Goal: Task Accomplishment & Management: Manage account settings

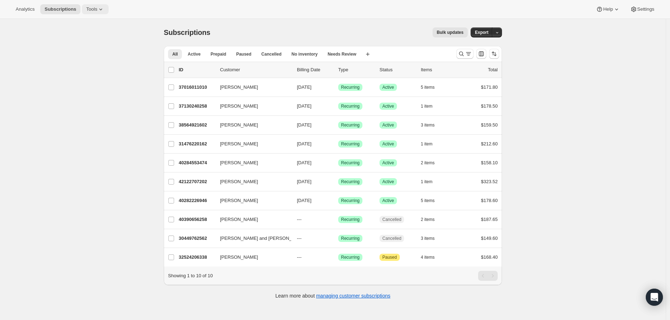
click at [97, 12] on button "Tools" at bounding box center [95, 9] width 27 height 10
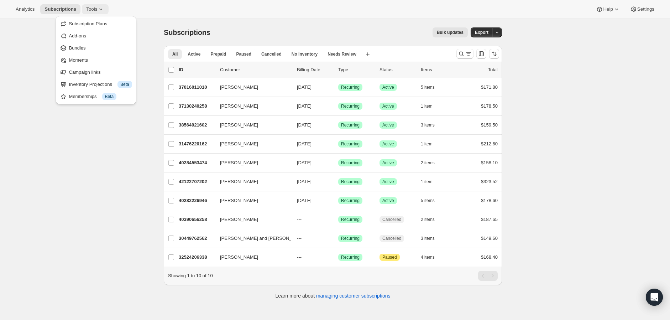
click at [97, 11] on span "Tools" at bounding box center [91, 9] width 11 height 6
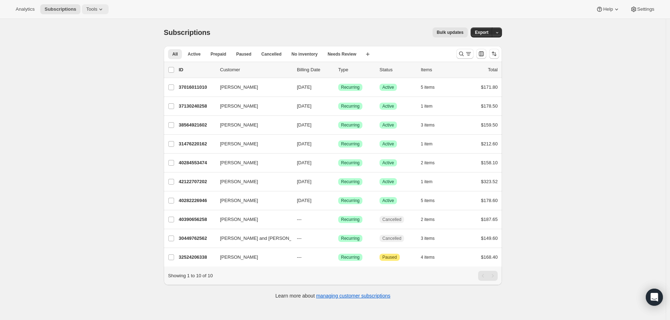
click at [100, 12] on icon at bounding box center [100, 9] width 7 height 7
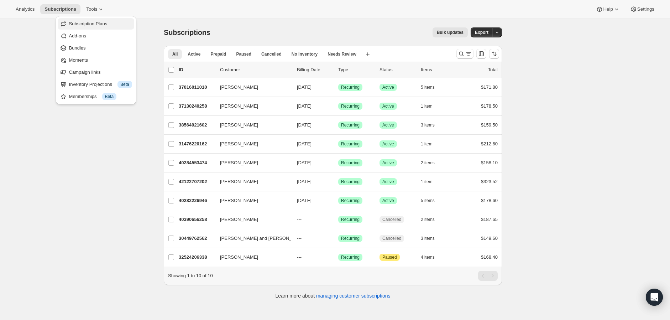
click at [106, 23] on span "Subscription Plans" at bounding box center [88, 23] width 38 height 5
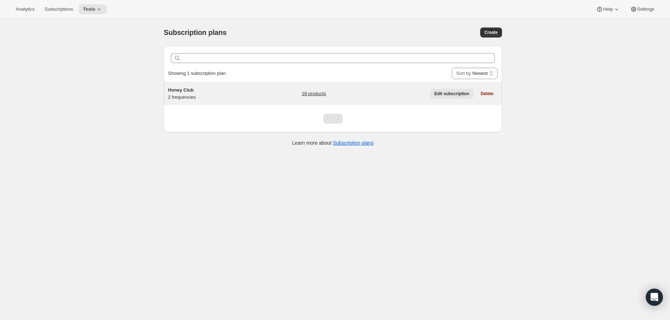
click at [439, 96] on span "Edit subscription" at bounding box center [451, 94] width 35 height 6
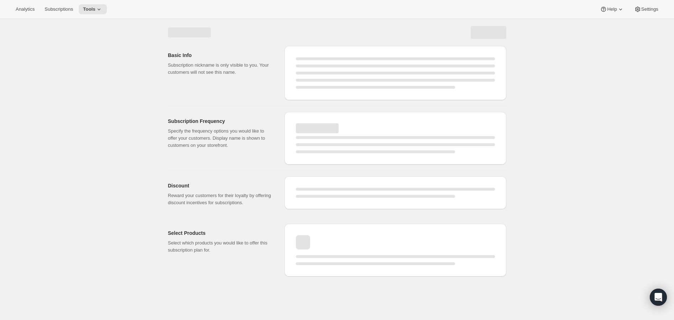
select select "WEEK"
select select "MONTH"
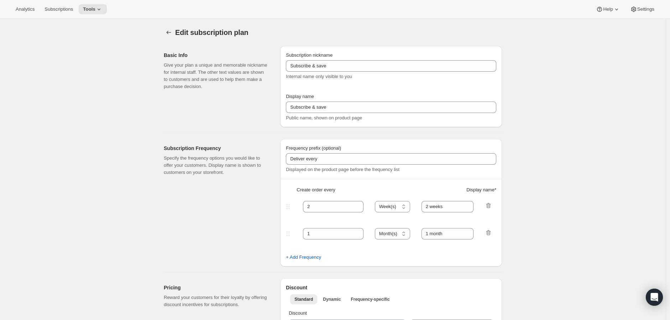
type input "Honey Club"
type input "Join our Honey Club"
type input "6"
select select "MONTH"
type input "6 months"
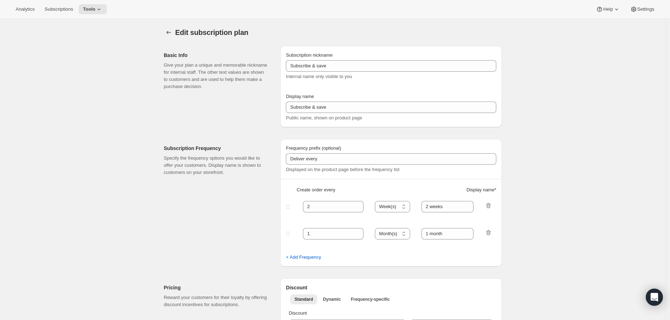
type input "3"
type input "3 months"
type input "15"
type input "1 year commitment minimum"
checkbox input "true"
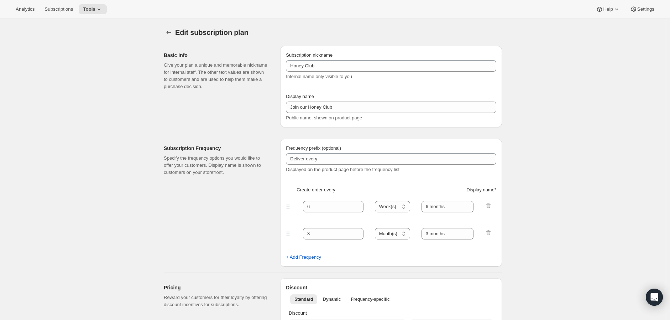
select select "YEARDAY"
select select "3"
select select "6"
select select "9"
select select "12"
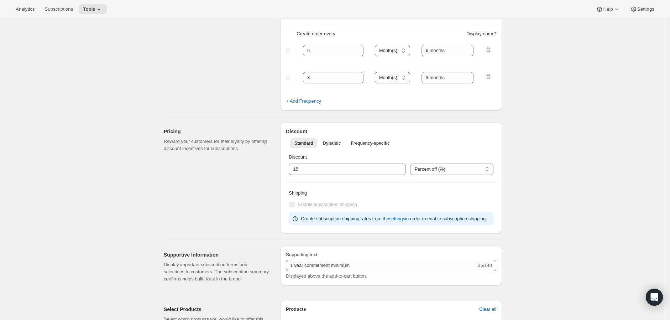
click at [355, 157] on div "Discount Percent off (%) Australian Dollars off (A$) Percent off (%)" at bounding box center [391, 163] width 205 height 21
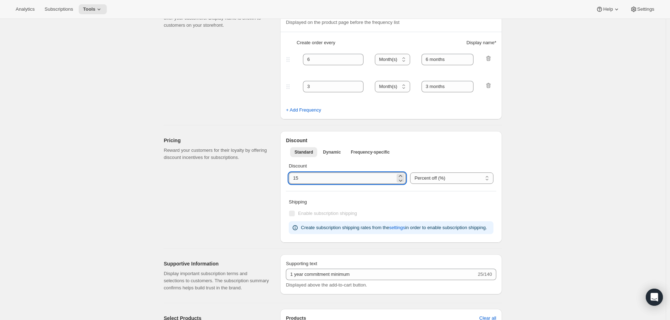
click at [352, 172] on input "integer" at bounding box center [342, 177] width 106 height 11
click at [351, 172] on div "Discount Percent off (%) Australian Dollars off (A$) Percent off (%)" at bounding box center [391, 173] width 205 height 21
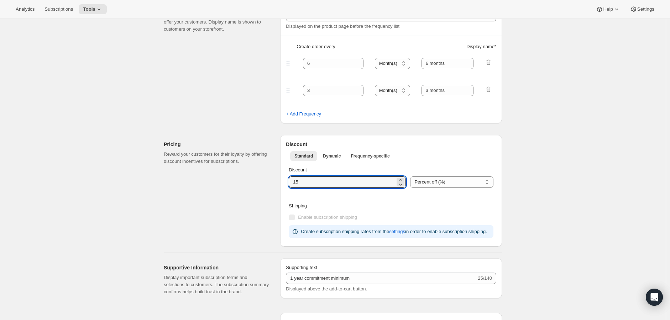
scroll to position [143, 0]
type input "0"
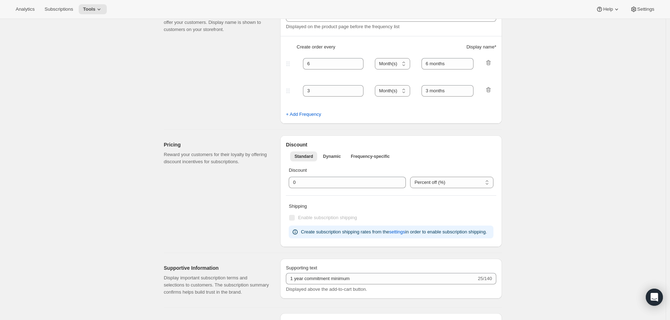
scroll to position [0, 0]
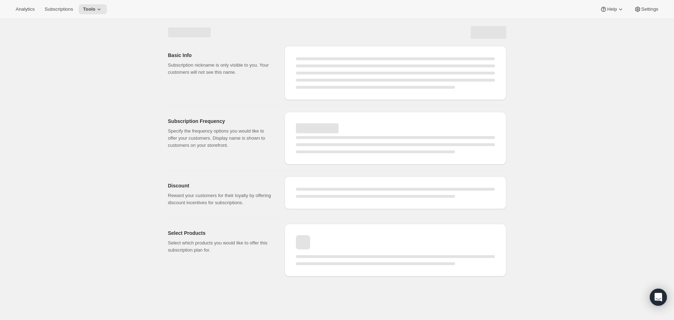
select select "MONTH"
select select "YEARDAY"
select select "3"
select select "6"
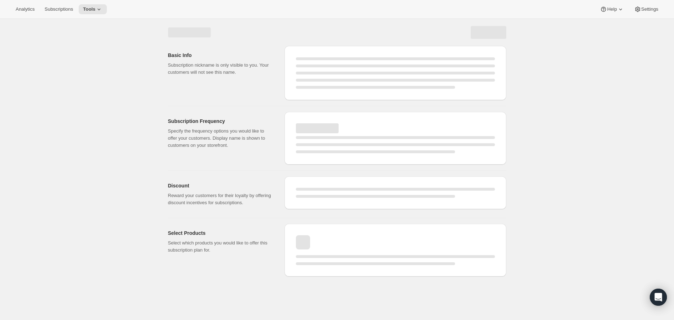
select select "9"
select select "12"
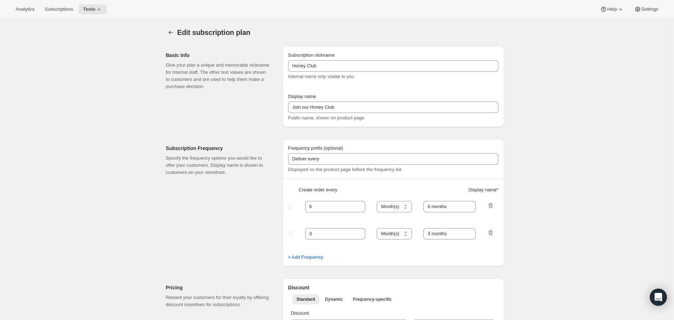
type input "0"
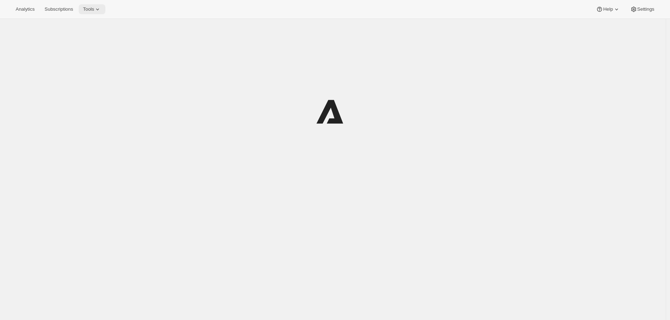
click at [101, 7] on icon at bounding box center [97, 9] width 7 height 7
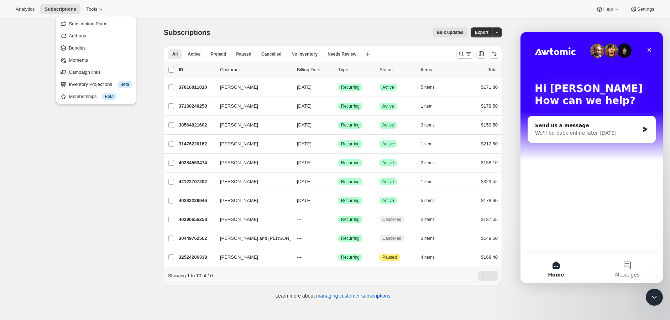
click at [177, 13] on div "Analytics Subscriptions Tools Help Settings" at bounding box center [335, 9] width 670 height 19
